Goal: Transaction & Acquisition: Complete application form

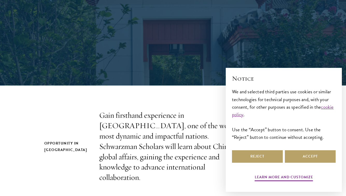
scroll to position [97, 0]
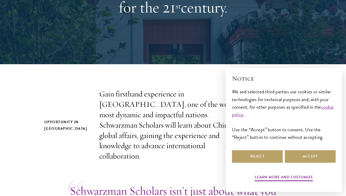
scroll to position [0, 0]
click at [268, 154] on button "Reject" at bounding box center [257, 156] width 51 height 12
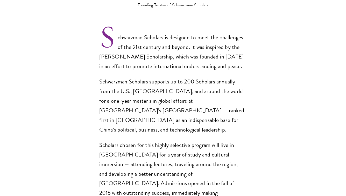
scroll to position [367, 0]
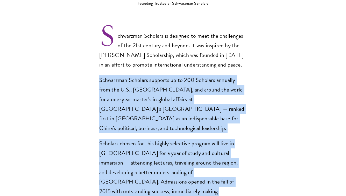
drag, startPoint x: 100, startPoint y: 68, endPoint x: 143, endPoint y: 176, distance: 116.4
click at [143, 176] on div "Schwarzman Scholars is designed to meet the challenges of the 21st century and …" at bounding box center [173, 123] width 148 height 184
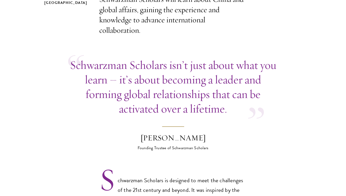
scroll to position [372, 0]
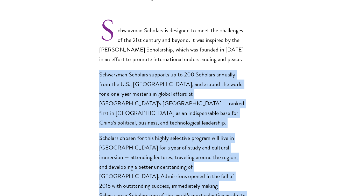
click at [174, 133] on p "Scholars chosen for this highly selective program will live in [GEOGRAPHIC_DATA…" at bounding box center [173, 171] width 148 height 77
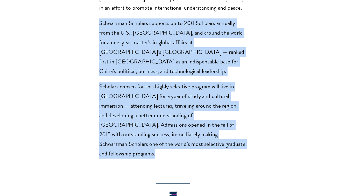
scroll to position [427, 0]
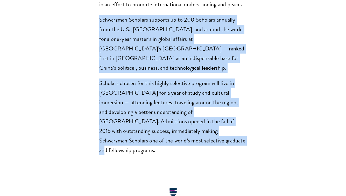
drag, startPoint x: 98, startPoint y: 64, endPoint x: 150, endPoint y: 119, distance: 75.4
click at [150, 119] on section "Opportunity in [GEOGRAPHIC_DATA] Gain firsthand experience in [GEOGRAPHIC_DATA]…" at bounding box center [173, 90] width 346 height 662
click at [150, 119] on p "Scholars chosen for this highly selective program will live in Beijing for a ye…" at bounding box center [173, 116] width 148 height 77
drag, startPoint x: 144, startPoint y: 124, endPoint x: 97, endPoint y: 7, distance: 126.0
click at [97, 7] on section "Opportunity in China Gain firsthand experience in China, one of the world's mos…" at bounding box center [173, 90] width 346 height 662
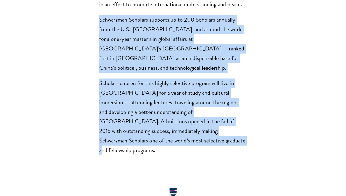
click at [157, 82] on p "Scholars chosen for this highly selective program will live in Beijing for a ye…" at bounding box center [173, 116] width 148 height 77
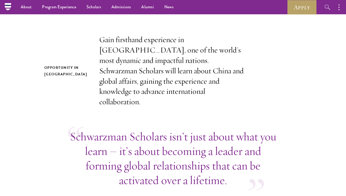
scroll to position [114, 0]
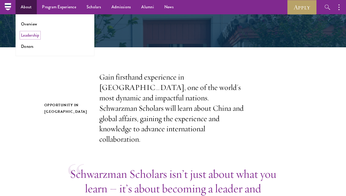
click at [31, 35] on link "Leadership" at bounding box center [30, 35] width 18 height 6
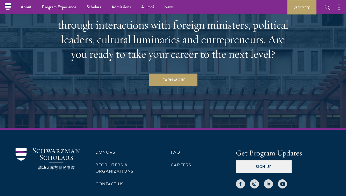
scroll to position [1568, 0]
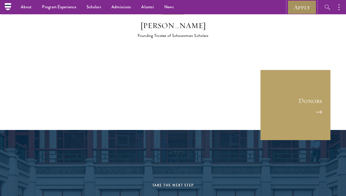
click at [305, 0] on link "Apply" at bounding box center [302, 7] width 29 height 14
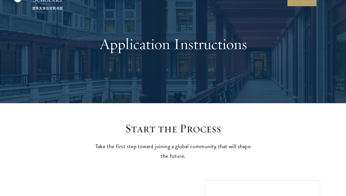
scroll to position [264, 0]
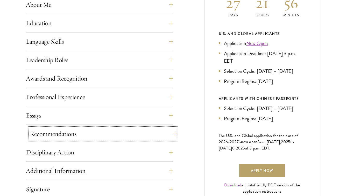
click at [104, 135] on button "Recommendations" at bounding box center [103, 133] width 147 height 12
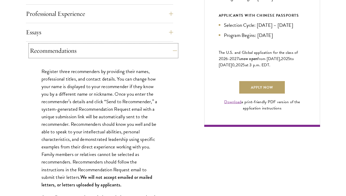
scroll to position [347, 0]
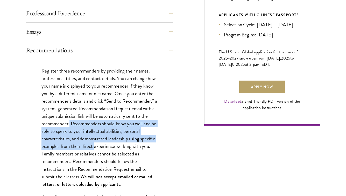
drag, startPoint x: 70, startPoint y: 122, endPoint x: 95, endPoint y: 146, distance: 34.5
click at [95, 146] on p "Register three recommenders by providing their names, professional titles, and …" at bounding box center [100, 127] width 116 height 121
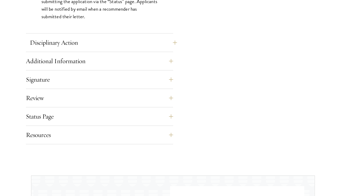
scroll to position [800, 0]
